Goal: Task Accomplishment & Management: Manage account settings

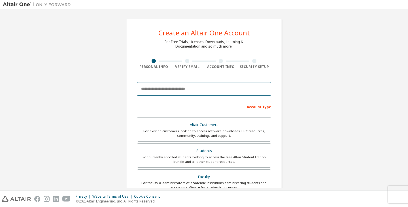
click at [173, 94] on input "email" at bounding box center [204, 89] width 134 height 14
type input "**********"
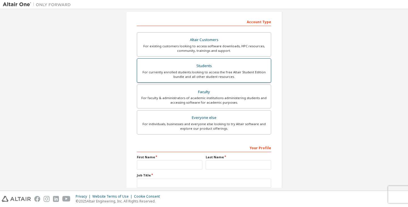
scroll to position [57, 0]
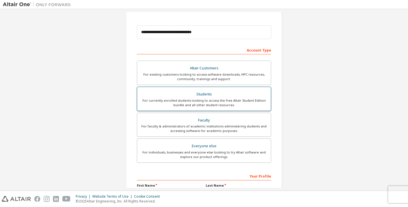
click at [173, 95] on div "Students" at bounding box center [204, 94] width 127 height 8
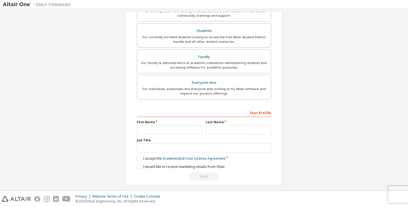
scroll to position [124, 0]
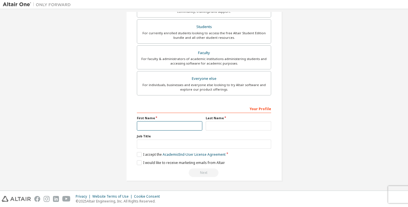
click at [170, 125] on input "text" at bounding box center [170, 125] width 66 height 9
type input "*********"
click at [226, 124] on input "text" at bounding box center [239, 125] width 66 height 9
type input "***"
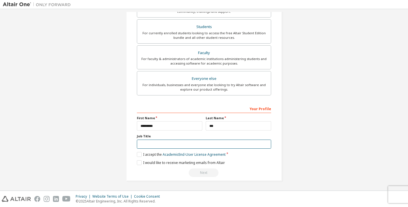
click at [211, 145] on input "text" at bounding box center [204, 144] width 134 height 9
click at [135, 156] on div "**********" at bounding box center [204, 38] width 156 height 287
click at [138, 157] on label "I accept the Academic End-User License Agreement" at bounding box center [181, 154] width 89 height 5
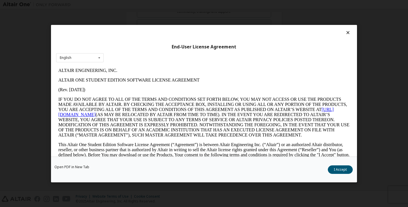
scroll to position [0, 0]
click at [81, 54] on div "English English" at bounding box center [80, 57] width 48 height 9
click at [74, 63] on div "English" at bounding box center [79, 66] width 47 height 9
click at [351, 169] on button "I Accept" at bounding box center [340, 169] width 25 height 9
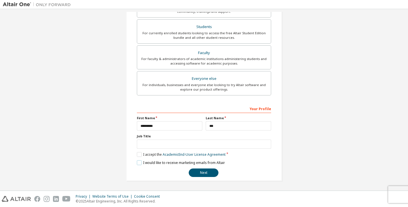
click at [142, 164] on label "I would like to receive marketing emails from Altair" at bounding box center [181, 163] width 88 height 5
click at [199, 173] on button "Next" at bounding box center [204, 173] width 30 height 9
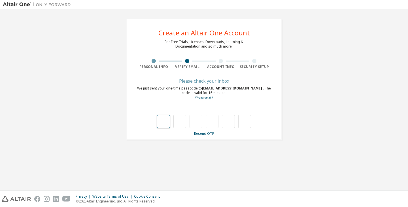
type input "*"
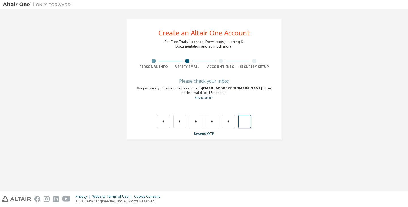
type input "*"
click at [169, 123] on input "text" at bounding box center [163, 121] width 13 height 13
type input "*"
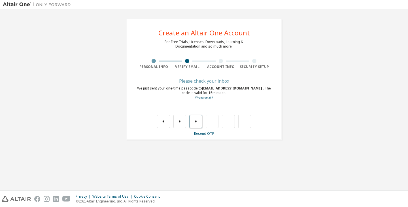
click at [197, 125] on input "*" at bounding box center [196, 121] width 13 height 13
type input "*"
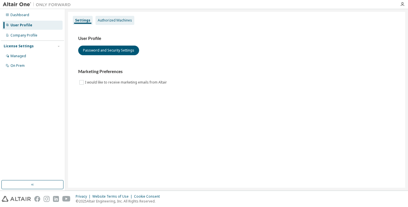
click at [117, 18] on div "Authorized Machines" at bounding box center [115, 20] width 39 height 9
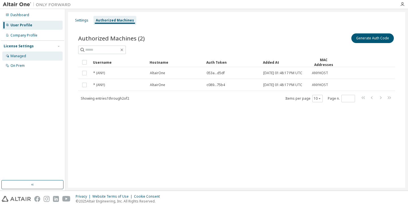
click at [46, 59] on div "Managed" at bounding box center [32, 56] width 60 height 9
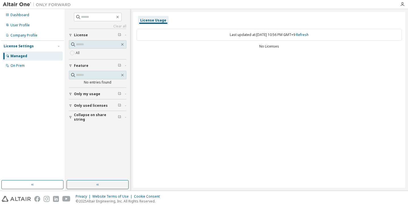
click at [86, 37] on button "License" at bounding box center [98, 35] width 58 height 12
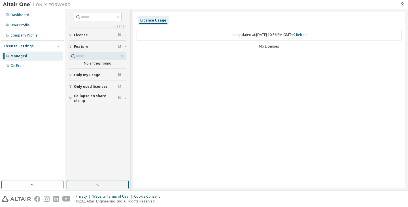
click at [86, 37] on button "License" at bounding box center [98, 35] width 58 height 12
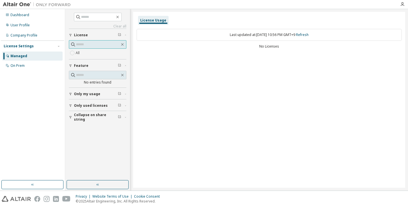
click at [94, 48] on span at bounding box center [98, 44] width 58 height 9
click at [81, 53] on label "All" at bounding box center [78, 53] width 5 height 7
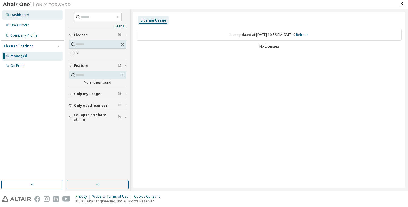
click at [40, 17] on div "Dashboard" at bounding box center [32, 14] width 60 height 9
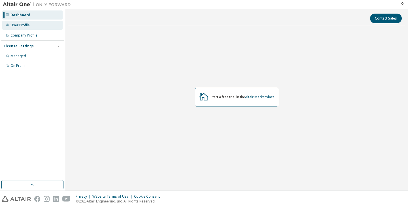
click at [33, 28] on div "User Profile" at bounding box center [32, 25] width 60 height 9
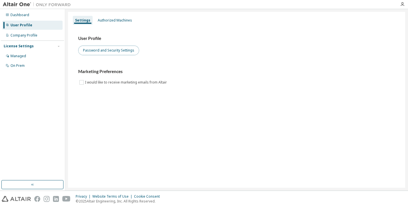
click at [113, 50] on button "Password and Security Settings" at bounding box center [108, 51] width 61 height 10
